Goal: Find specific page/section: Find specific page/section

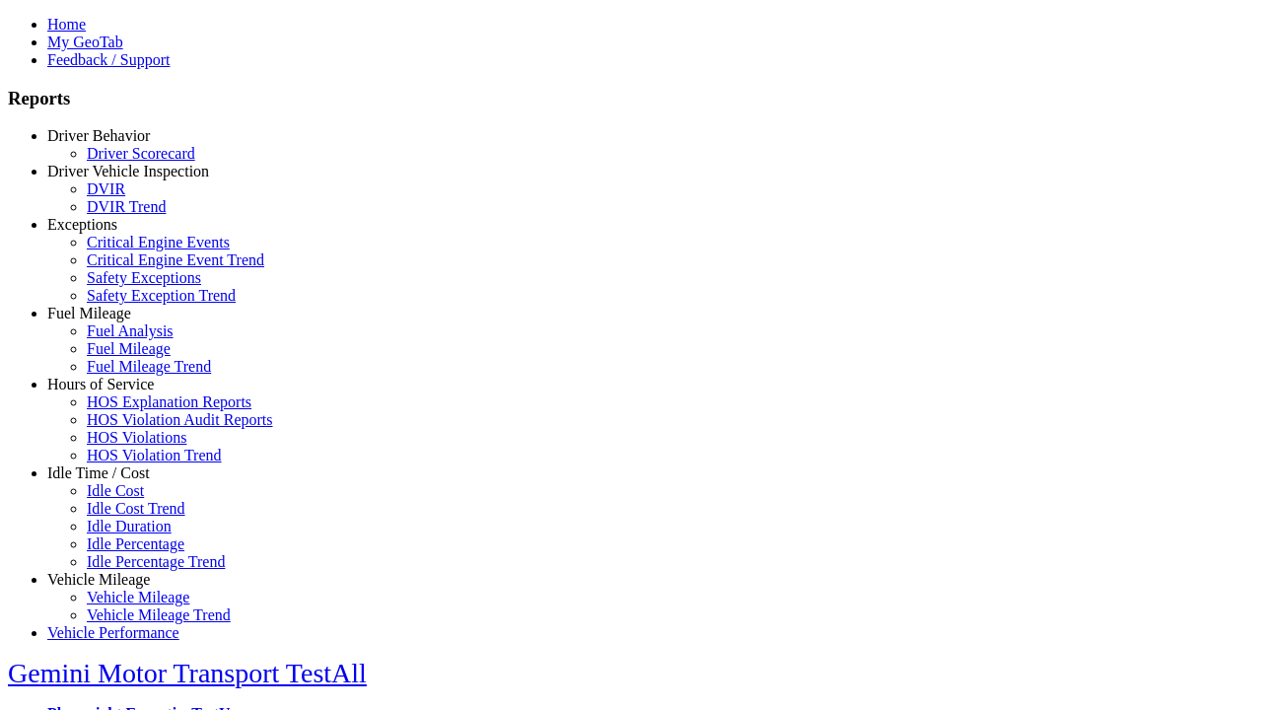
click at [113, 481] on link "Idle Time / Cost" at bounding box center [98, 472] width 103 height 17
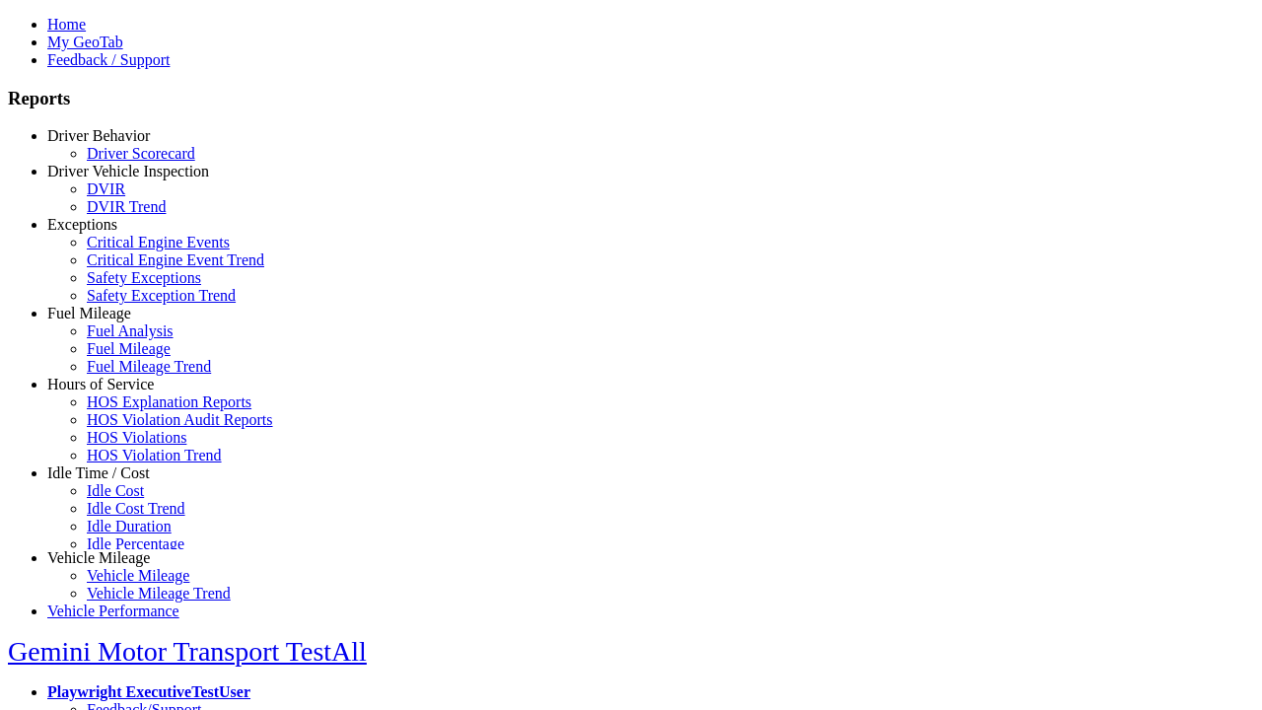
click at [128, 499] on link "Idle Cost" at bounding box center [115, 490] width 57 height 17
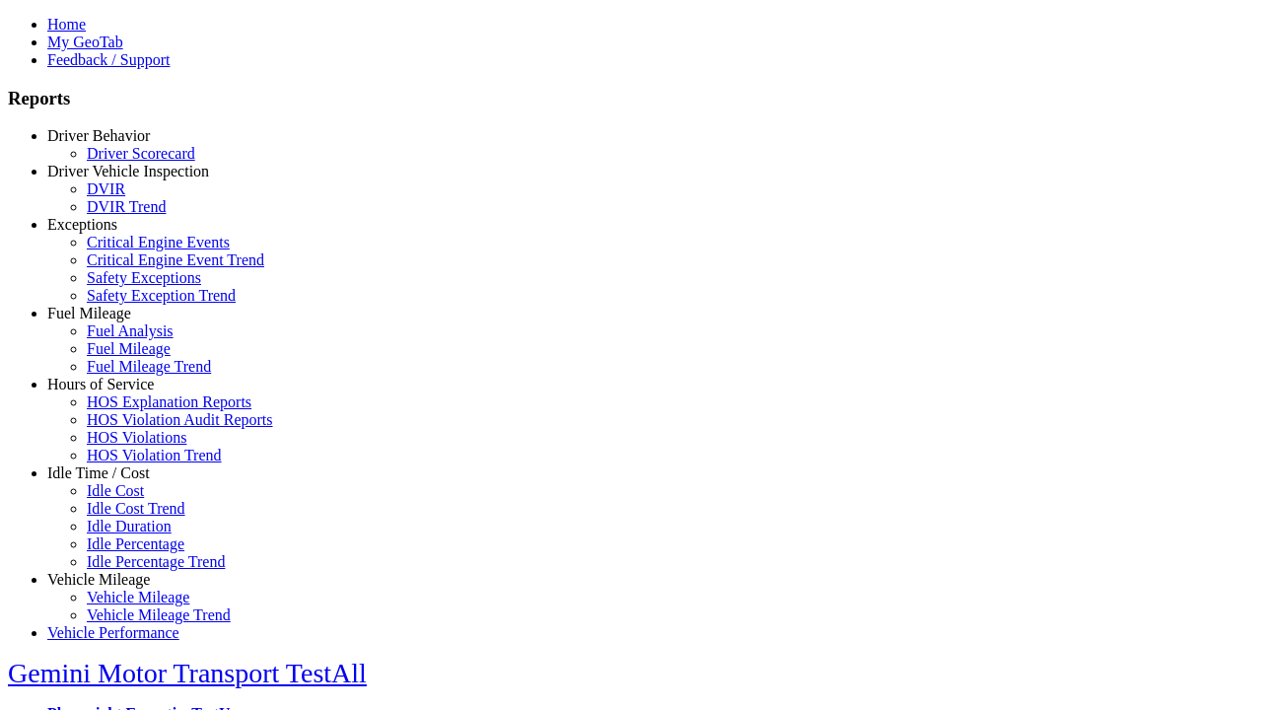
select select
